Goal: Transaction & Acquisition: Purchase product/service

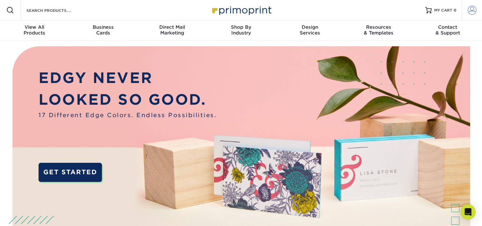
click at [473, 12] on span at bounding box center [472, 10] width 9 height 9
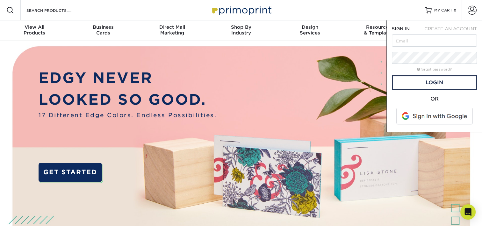
click at [209, 108] on p "LOOKED SO GOOD." at bounding box center [128, 100] width 178 height 22
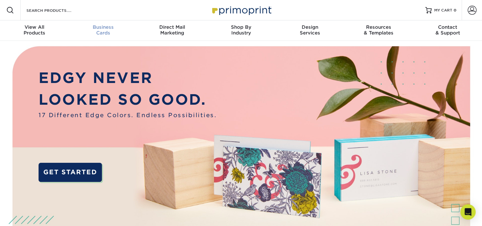
click at [105, 29] on span "Business" at bounding box center [103, 27] width 69 height 6
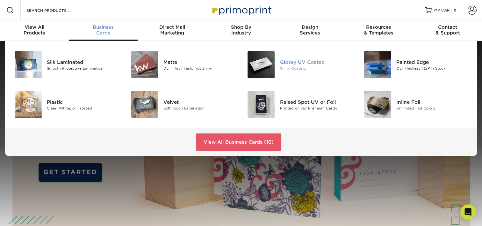
click at [297, 64] on div "Glossy UV Coated" at bounding box center [316, 61] width 73 height 7
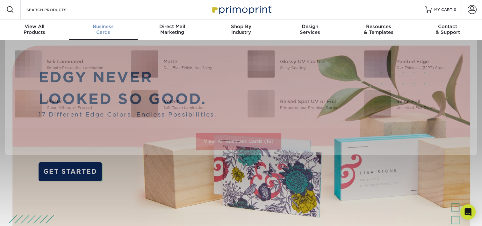
scroll to position [1, 0]
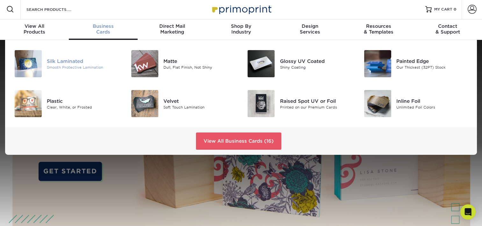
click at [66, 65] on div "Smooth Protective Lamination" at bounding box center [83, 66] width 73 height 5
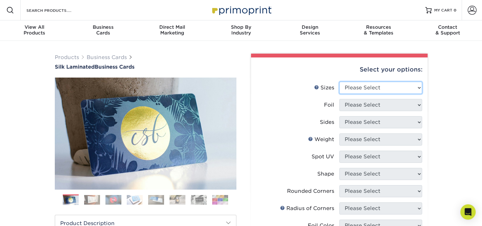
click at [419, 88] on select "Please Select 1.5" x 3.5" - Mini 1.75" x 3.5" - Mini 2" x 2" - Square 2" x 3" -…" at bounding box center [380, 88] width 83 height 12
select select "2.00x3.50"
click at [339, 82] on select "Please Select 1.5" x 3.5" - Mini 1.75" x 3.5" - Mini 2" x 2" - Square 2" x 3" -…" at bounding box center [380, 88] width 83 height 12
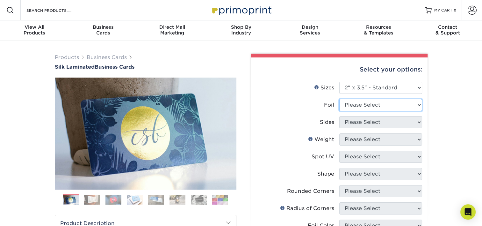
click at [379, 104] on select "Please Select Yes No" at bounding box center [380, 105] width 83 height 12
select select "0"
click at [339, 99] on select "Please Select Yes No" at bounding box center [380, 105] width 83 height 12
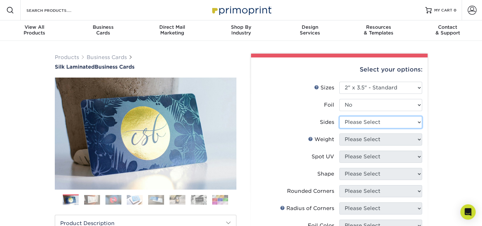
click at [372, 121] on select "Please Select Print Both Sides Print Front Only" at bounding box center [380, 122] width 83 height 12
select select "13abbda7-1d64-4f25-8bb2-c179b224825d"
click at [339, 116] on select "Please Select Print Both Sides Print Front Only" at bounding box center [380, 122] width 83 height 12
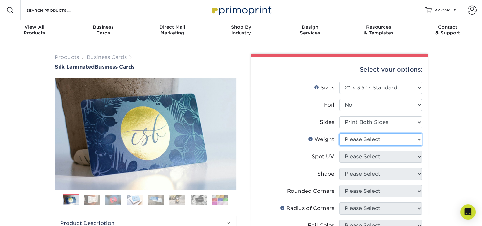
click at [374, 138] on select "Please Select 16PT" at bounding box center [380, 139] width 83 height 12
select select "16PT"
click at [339, 133] on select "Please Select 16PT" at bounding box center [380, 139] width 83 height 12
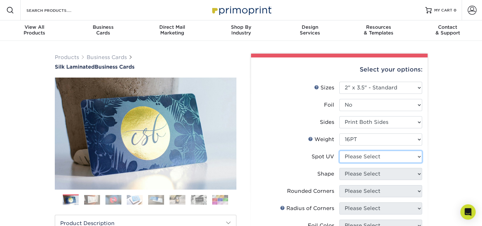
click at [396, 160] on select "Please Select No Spot UV Front and Back (Both Sides) Front Only Back Only" at bounding box center [380, 156] width 83 height 12
select select "2"
click at [339, 150] on select "Please Select No Spot UV Front and Back (Both Sides) Front Only Back Only" at bounding box center [380, 156] width 83 height 12
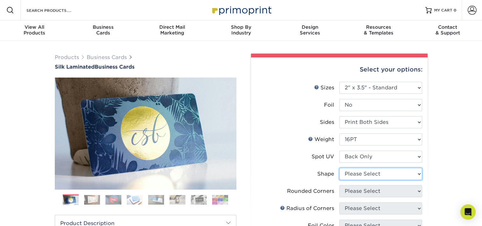
click at [386, 173] on select "Please Select Standard" at bounding box center [380, 174] width 83 height 12
select select "standard"
click at [339, 168] on select "Please Select Standard" at bounding box center [380, 174] width 83 height 12
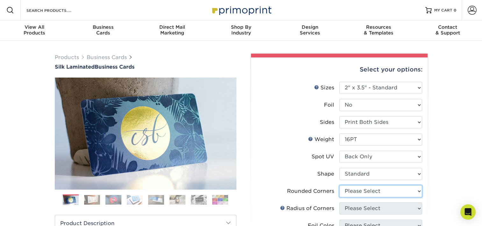
click at [365, 194] on select "Please Select Yes - Round 2 Corners Yes - Round 4 Corners No" at bounding box center [380, 191] width 83 height 12
select select "7672df9e-0e0a-464d-8e1f-920c575e4da3"
click at [339, 185] on select "Please Select Yes - Round 2 Corners Yes - Round 4 Corners No" at bounding box center [380, 191] width 83 height 12
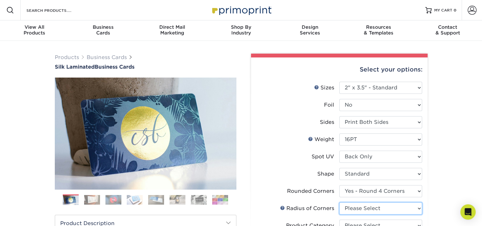
click at [363, 208] on select "Please Select Rounded 1/8" Rounded 1/4"" at bounding box center [380, 208] width 83 height 12
select select "479fbfe7-6a0c-4895-8c9a-81739b7486c9"
click at [339, 202] on select "Please Select Rounded 1/8" Rounded 1/4"" at bounding box center [380, 208] width 83 height 12
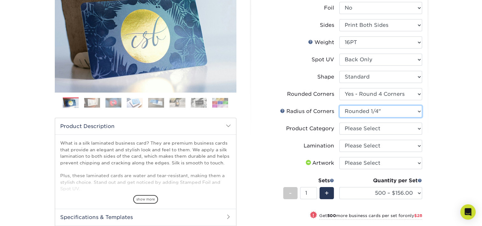
scroll to position [98, 0]
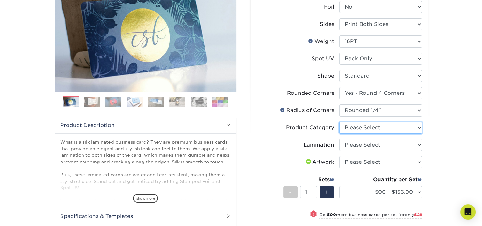
click at [372, 128] on select "Please Select Business Cards" at bounding box center [380, 127] width 83 height 12
select select "3b5148f1-0588-4f88-a218-97bcfdce65c1"
click at [339, 121] on select "Please Select Business Cards" at bounding box center [380, 127] width 83 height 12
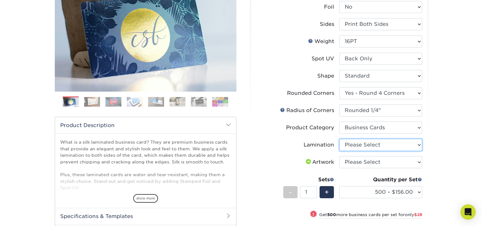
click at [363, 146] on select "Please Select Silk" at bounding box center [380, 145] width 83 height 12
select select "ccacb42f-45f7-42d3-bbd3-7c8421cf37f0"
click at [339, 139] on select "Please Select Silk" at bounding box center [380, 145] width 83 height 12
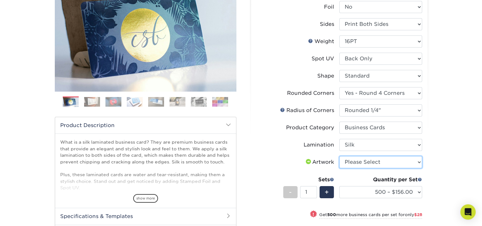
click at [357, 159] on select "Please Select I will upload files I need a design - $100" at bounding box center [380, 162] width 83 height 12
select select "upload"
click at [339, 156] on select "Please Select I will upload files I need a design - $100" at bounding box center [380, 162] width 83 height 12
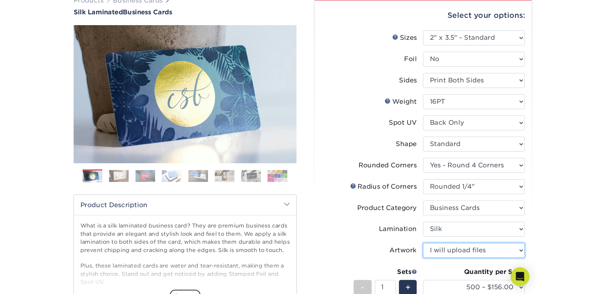
scroll to position [66, 0]
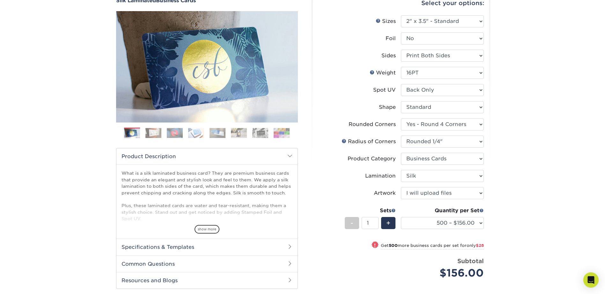
click at [482, 148] on div "Products Business Cards Silk Laminated Business Cards Previous Next" at bounding box center [302, 175] width 605 height 401
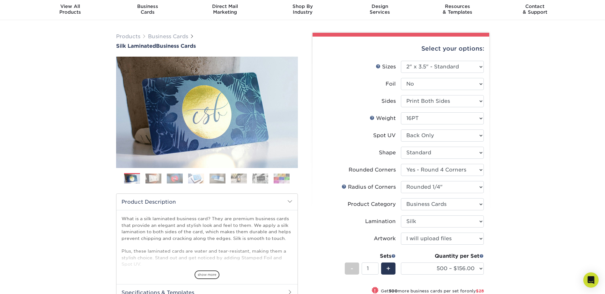
scroll to position [32, 0]
